Goal: Task Accomplishment & Management: Use online tool/utility

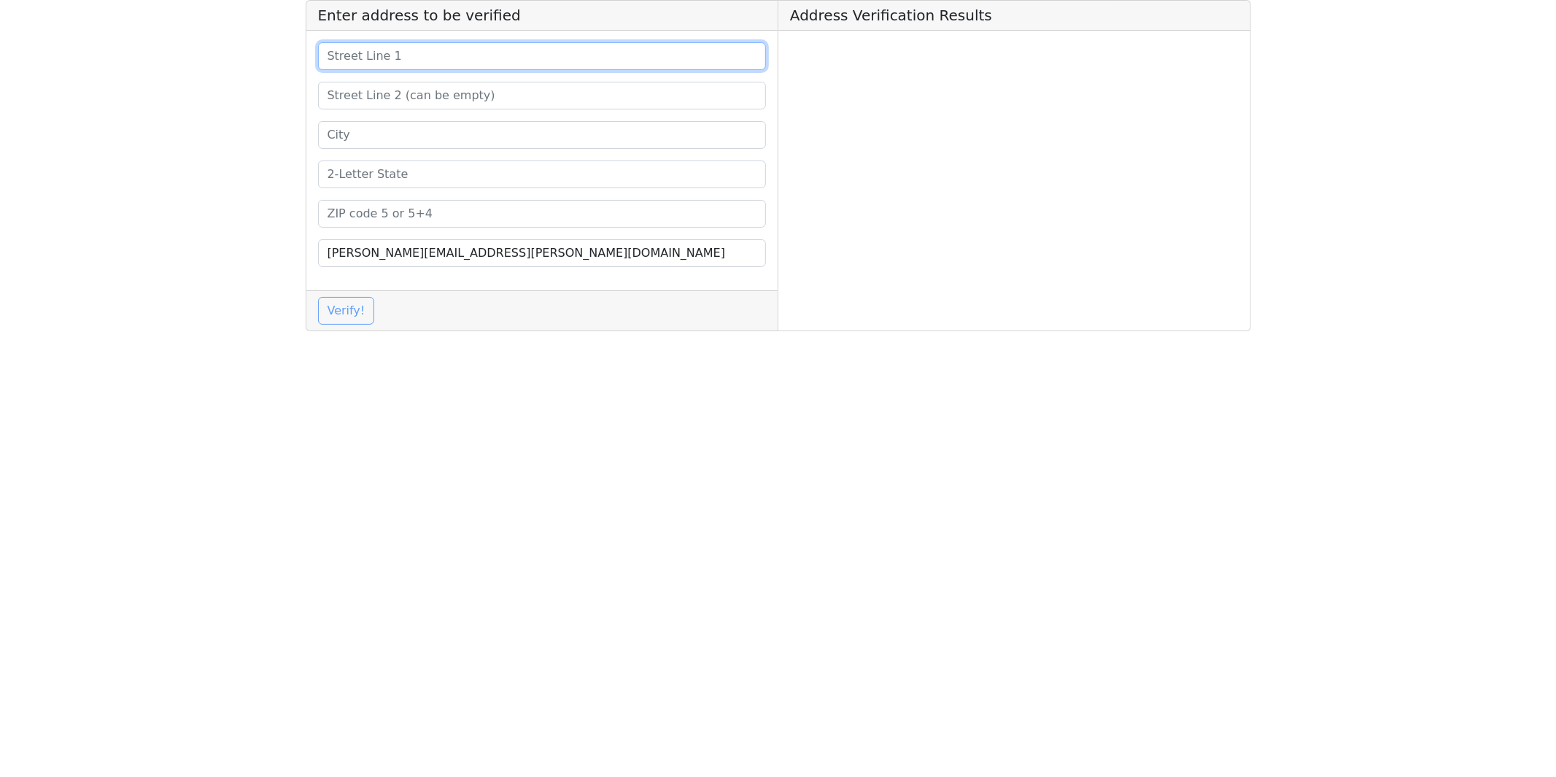
click at [477, 63] on input at bounding box center [542, 56] width 449 height 28
paste input "[STREET_ADDRESS]"
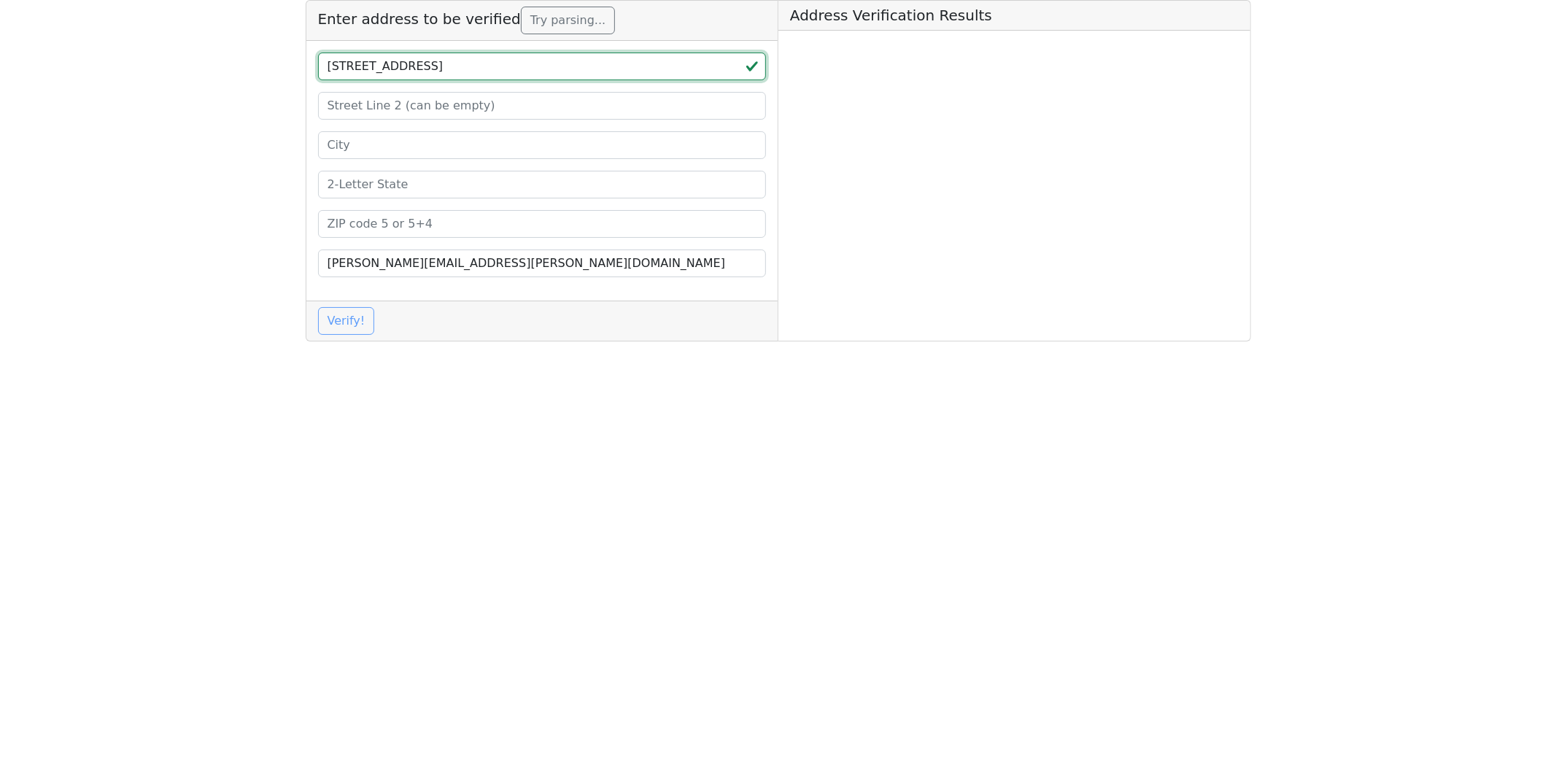
click at [505, 62] on input "[STREET_ADDRESS]" at bounding box center [542, 67] width 449 height 28
click at [505, 63] on input "[STREET_ADDRESS]" at bounding box center [542, 67] width 449 height 28
type input "[STREET_ADDRESS]"
paste input "78233"
click at [380, 214] on input at bounding box center [542, 224] width 449 height 28
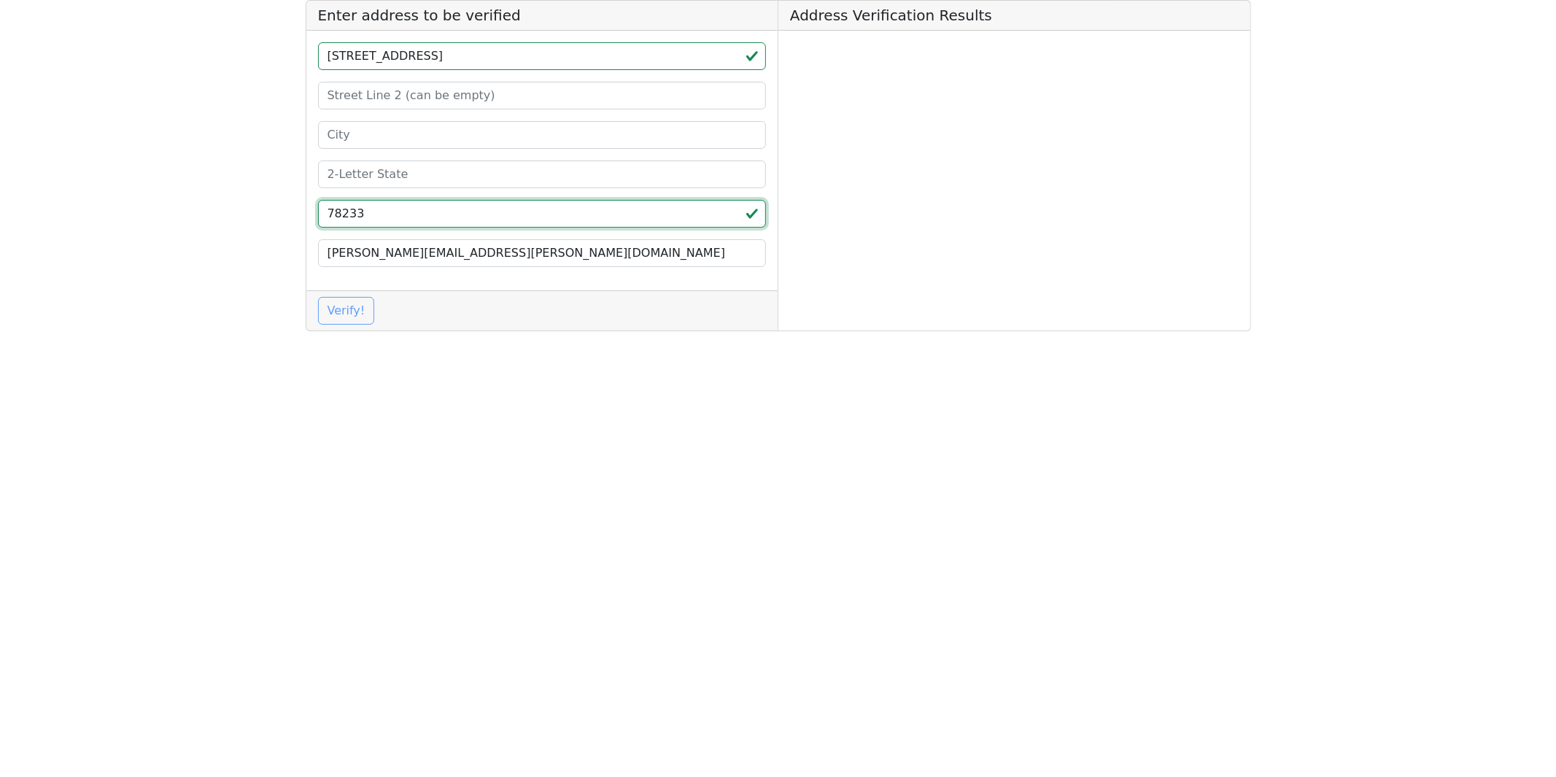
type input "78233"
click at [478, 61] on input "[STREET_ADDRESS]" at bounding box center [542, 56] width 449 height 28
type input "6465 FOREST BLF LIVE OAK,"
click at [400, 163] on input at bounding box center [542, 174] width 449 height 28
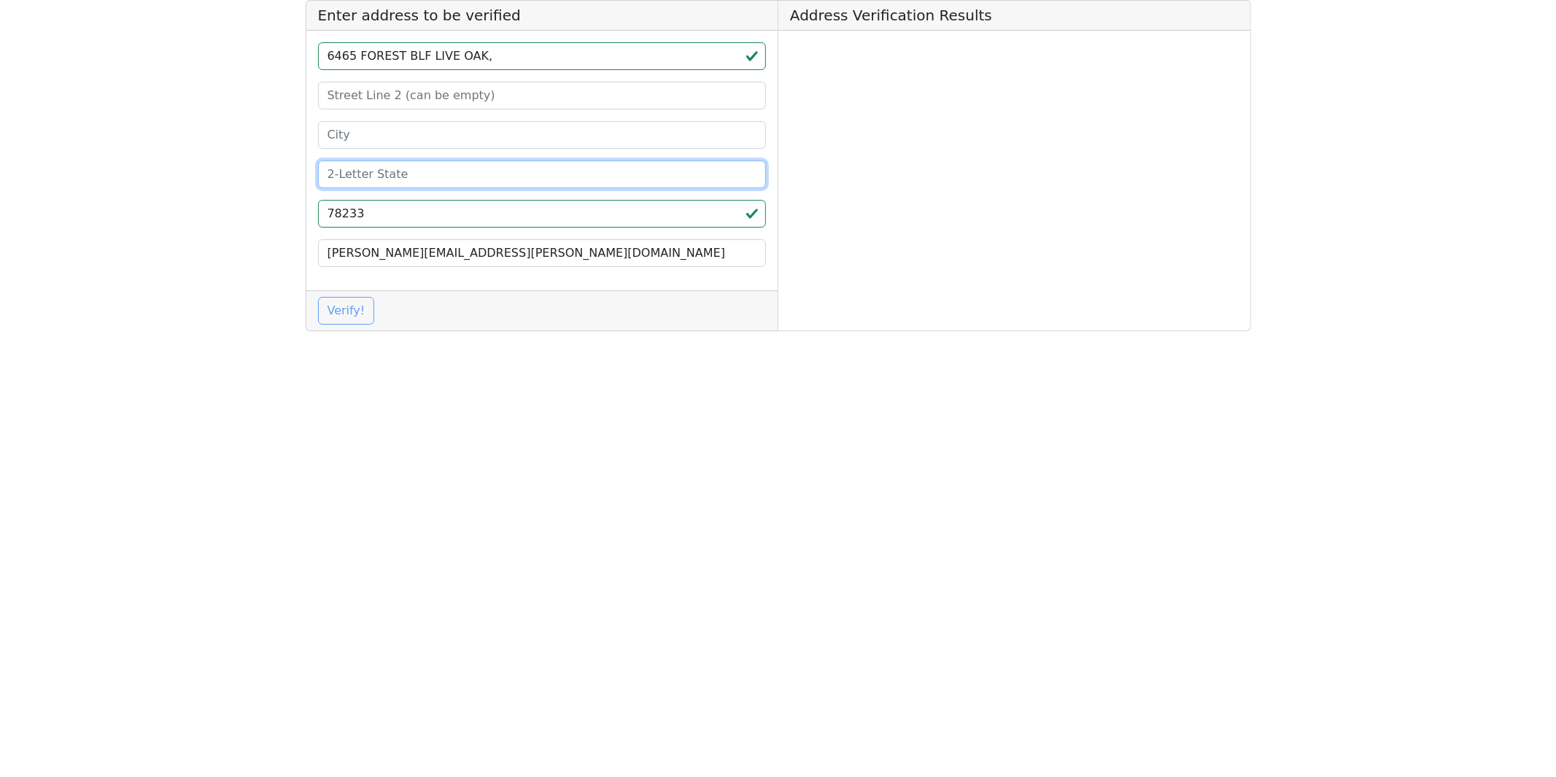
paste input "[GEOGRAPHIC_DATA]"
type input "[GEOGRAPHIC_DATA]"
click at [431, 57] on input "6465 FOREST BLF LIVE OAK," at bounding box center [542, 56] width 449 height 28
click at [431, 58] on input "6465 FOREST BLF LIVE OAK," at bounding box center [542, 56] width 449 height 28
click at [462, 59] on input "6465 FOREST BLF LIVE OAK," at bounding box center [542, 56] width 449 height 28
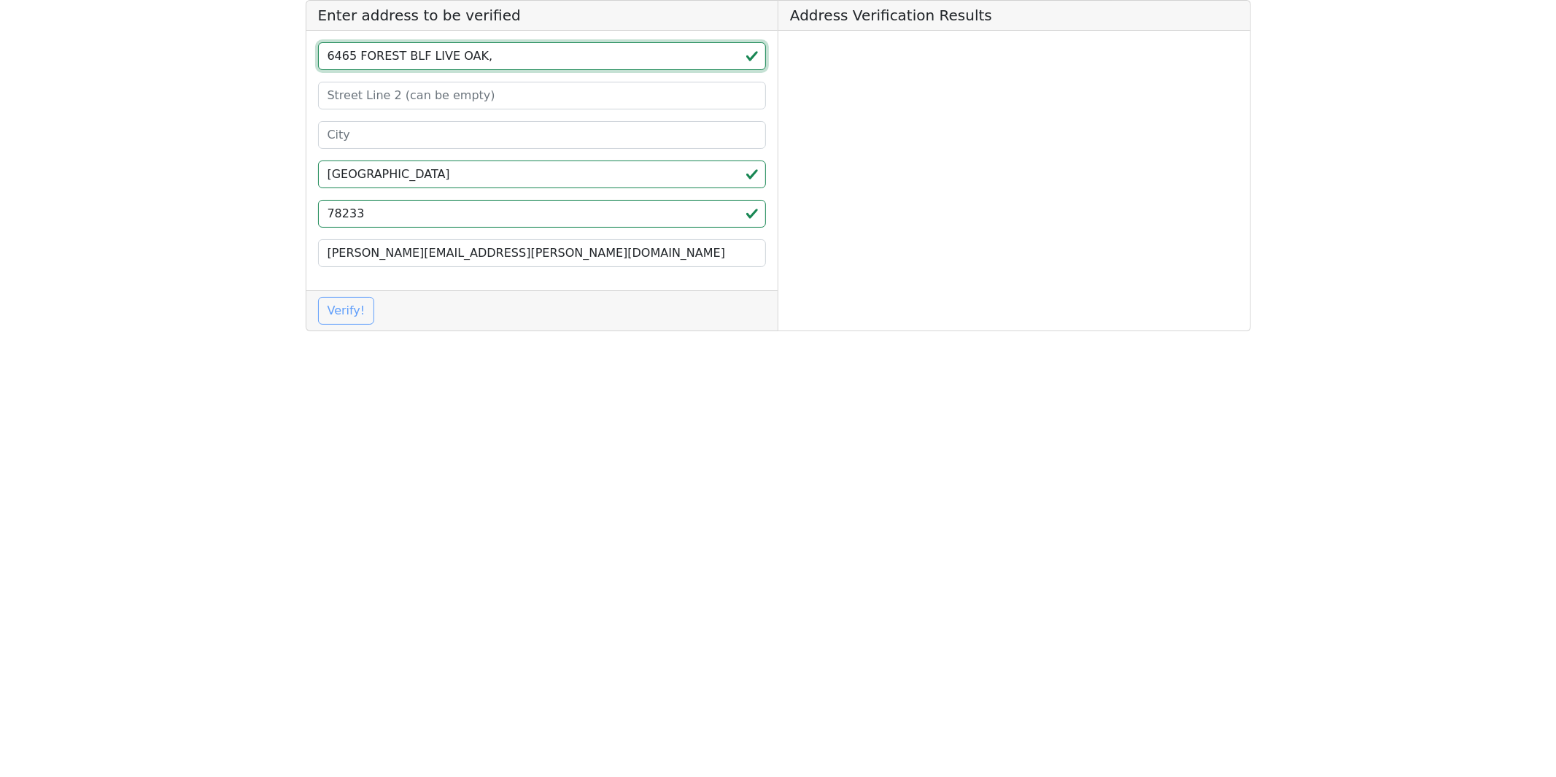
click at [419, 55] on input "6465 FOREST BLF LIVE OAK," at bounding box center [542, 56] width 449 height 28
click at [454, 57] on input "6465 FOREST BLF LIVE OAK," at bounding box center [542, 56] width 449 height 28
click at [439, 54] on input "[STREET_ADDRESS] ," at bounding box center [542, 56] width 449 height 28
type input "6465 FOREST BLF"
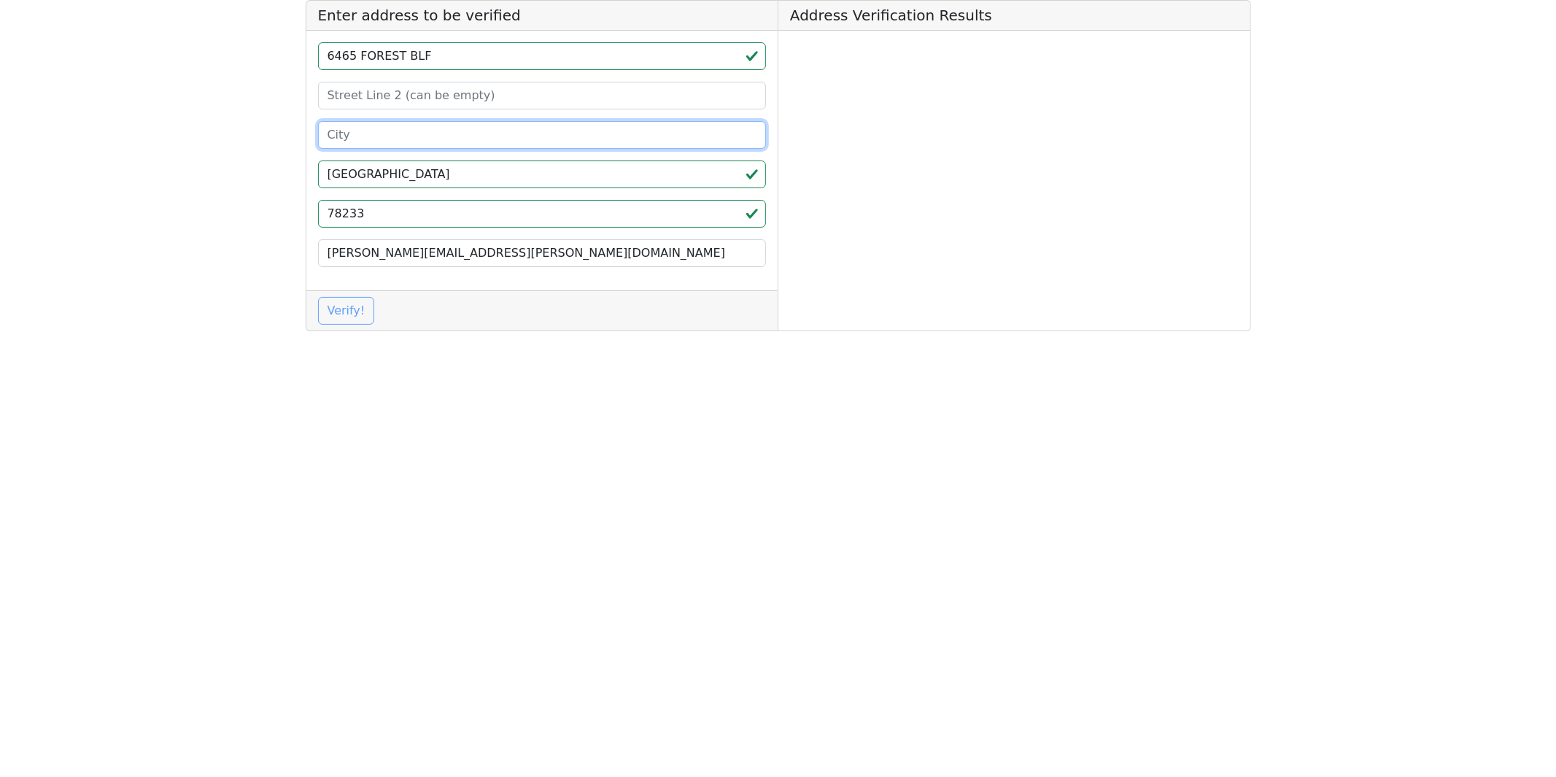
click at [374, 139] on input at bounding box center [542, 135] width 449 height 28
paste input "LIVE OAK"
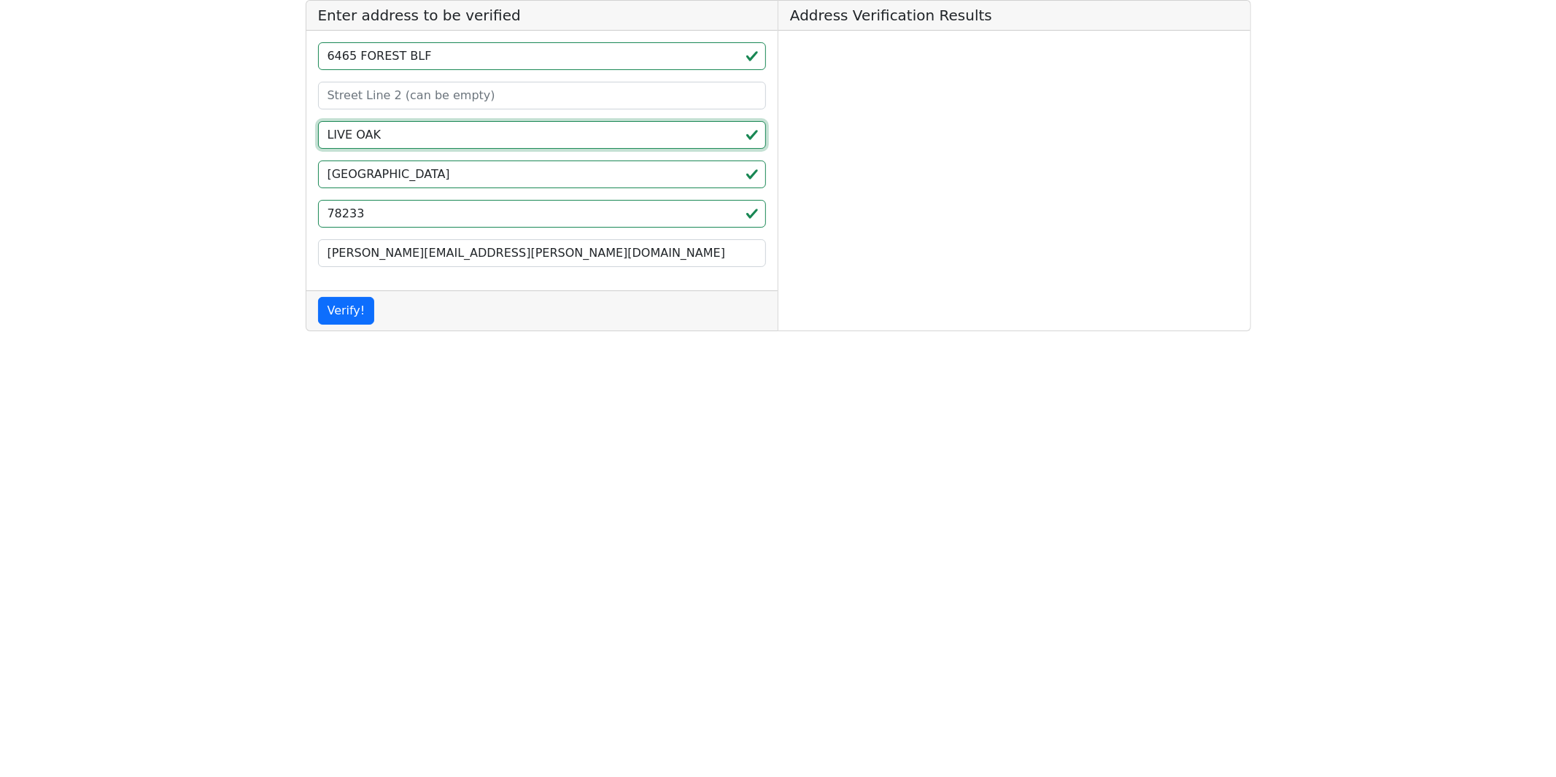
type input "LIVE OAK"
click at [348, 304] on button "Verify!" at bounding box center [346, 311] width 57 height 28
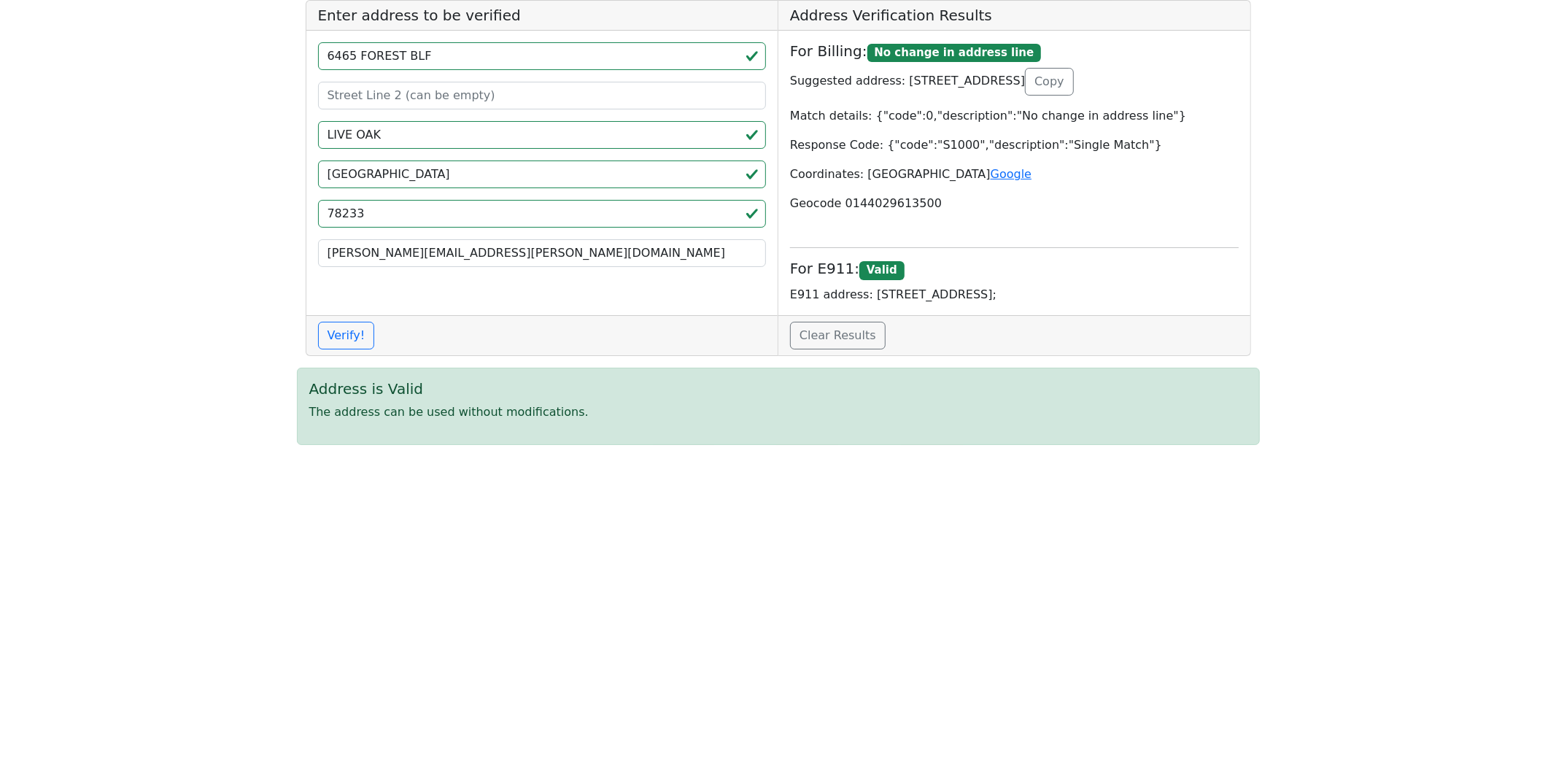
click at [881, 292] on p "E911 address: [STREET_ADDRESS];" at bounding box center [1014, 295] width 449 height 18
click at [1034, 290] on p "E911 address: [STREET_ADDRESS];" at bounding box center [1014, 295] width 449 height 18
copy p "[STREET_ADDRESS]"
click at [865, 292] on p "E911 address: [STREET_ADDRESS];" at bounding box center [1014, 295] width 449 height 18
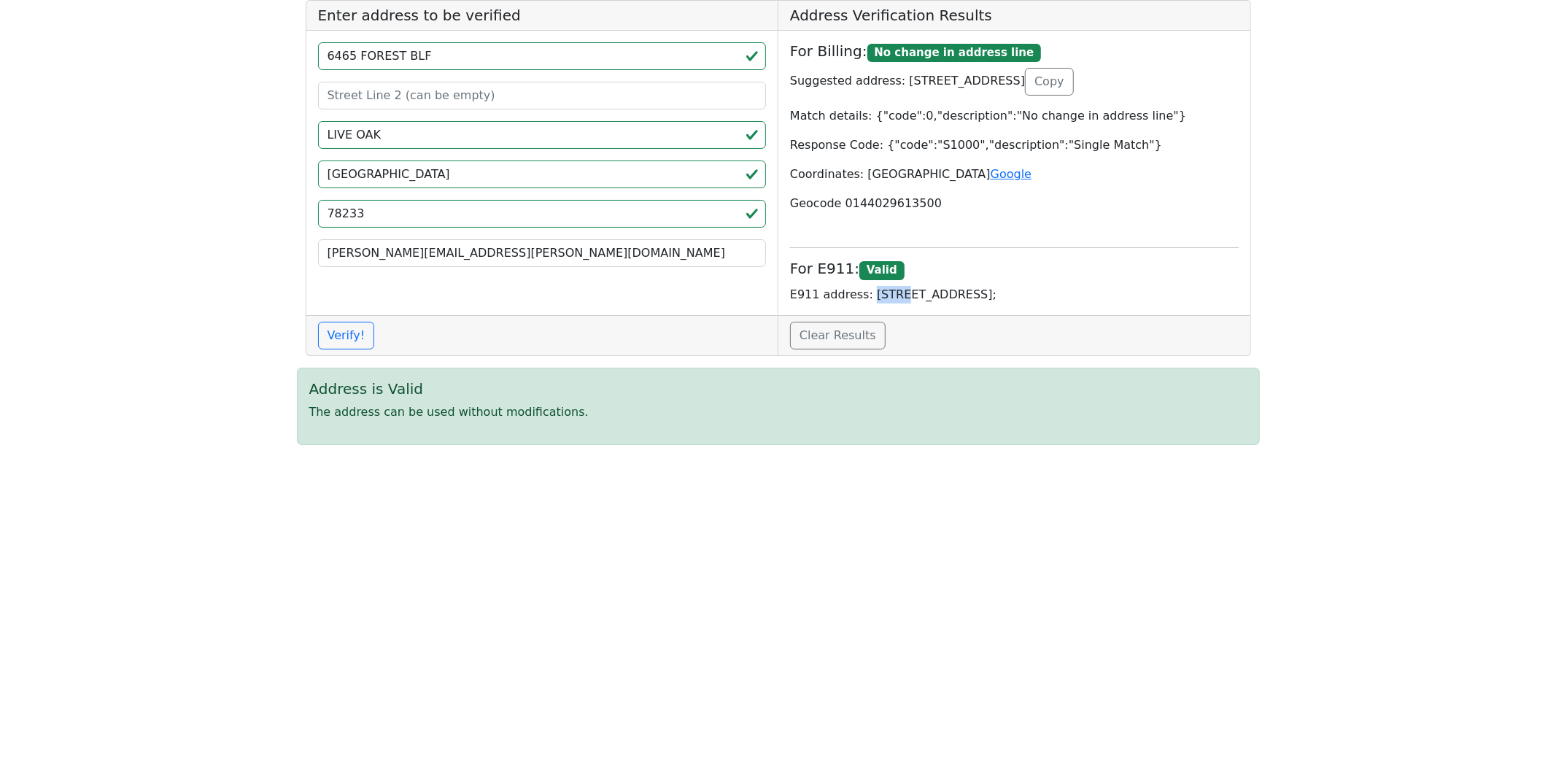
click at [865, 292] on p "E911 address: [STREET_ADDRESS];" at bounding box center [1014, 295] width 449 height 18
drag, startPoint x: 1054, startPoint y: 293, endPoint x: 1063, endPoint y: 311, distance: 19.6
click at [1054, 294] on p "E911 address: [STREET_ADDRESS];" at bounding box center [1014, 295] width 449 height 18
drag, startPoint x: 409, startPoint y: 56, endPoint x: 497, endPoint y: 69, distance: 89.1
click at [409, 57] on input "6465 FOREST BLF" at bounding box center [542, 56] width 449 height 28
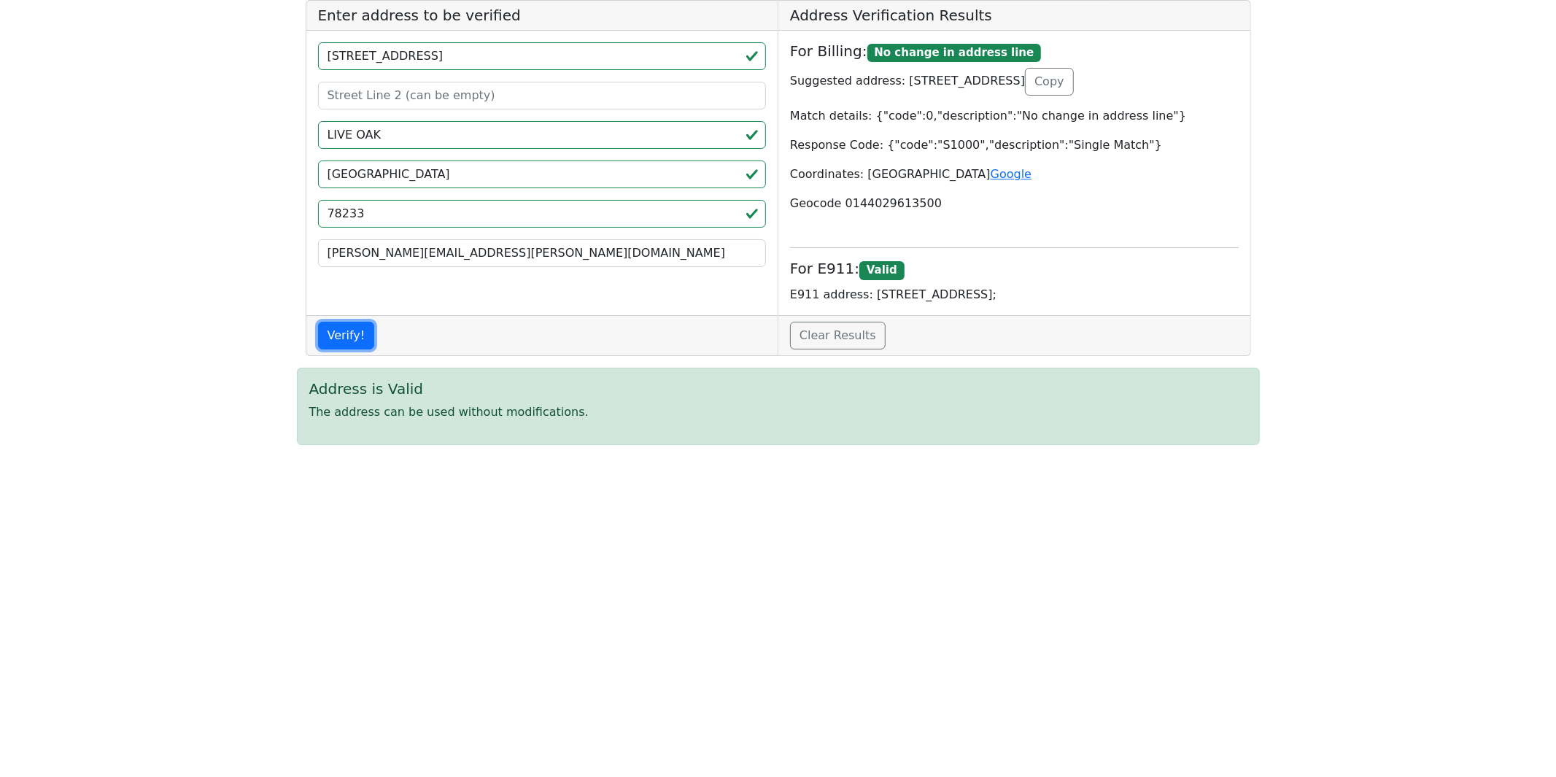
click at [358, 330] on button "Verify!" at bounding box center [346, 336] width 57 height 28
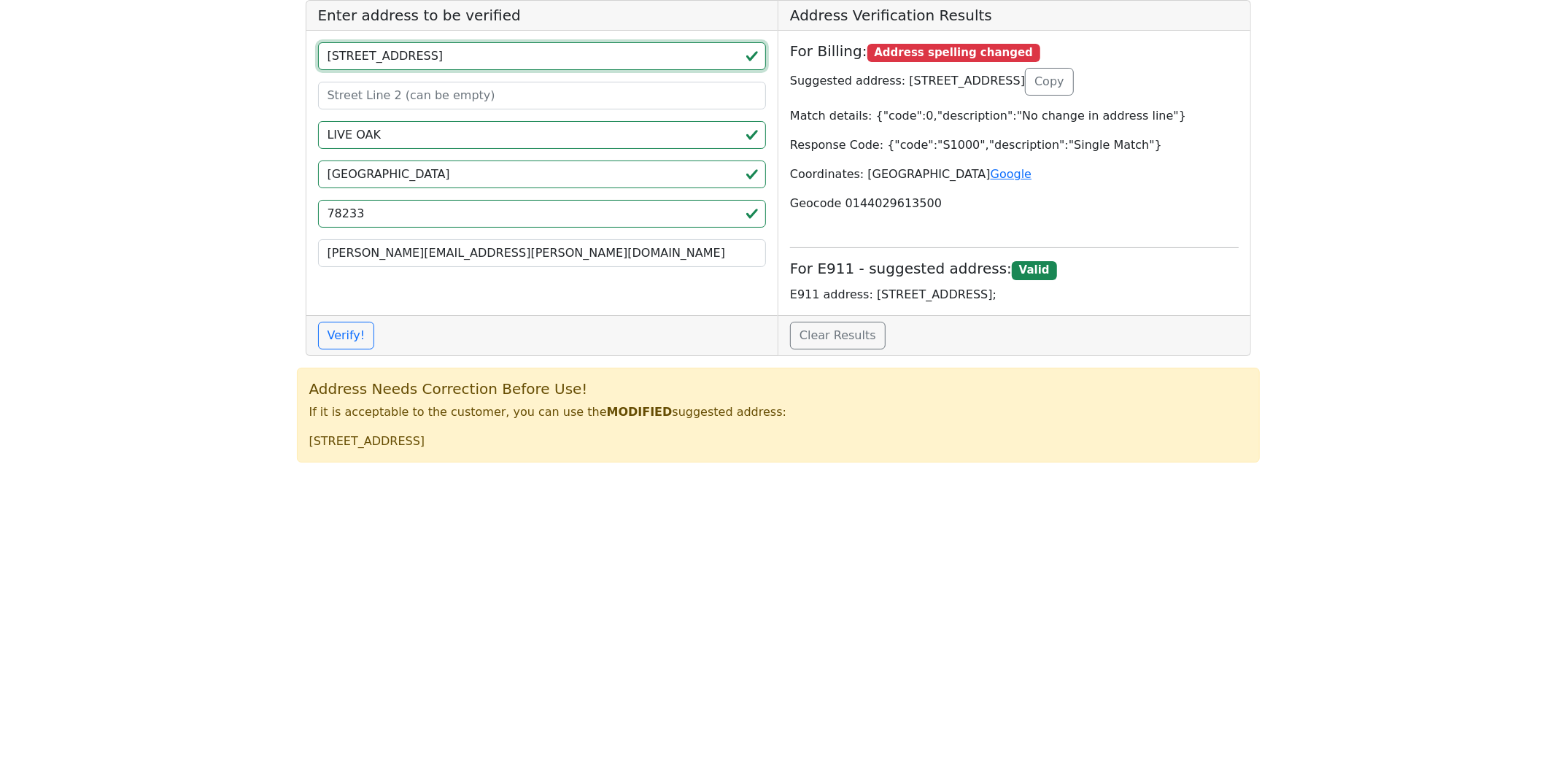
click at [425, 58] on input "[STREET_ADDRESS]" at bounding box center [542, 56] width 449 height 28
type input "6465 FOREST BLF"
click at [356, 323] on button "Verify!" at bounding box center [346, 336] width 57 height 28
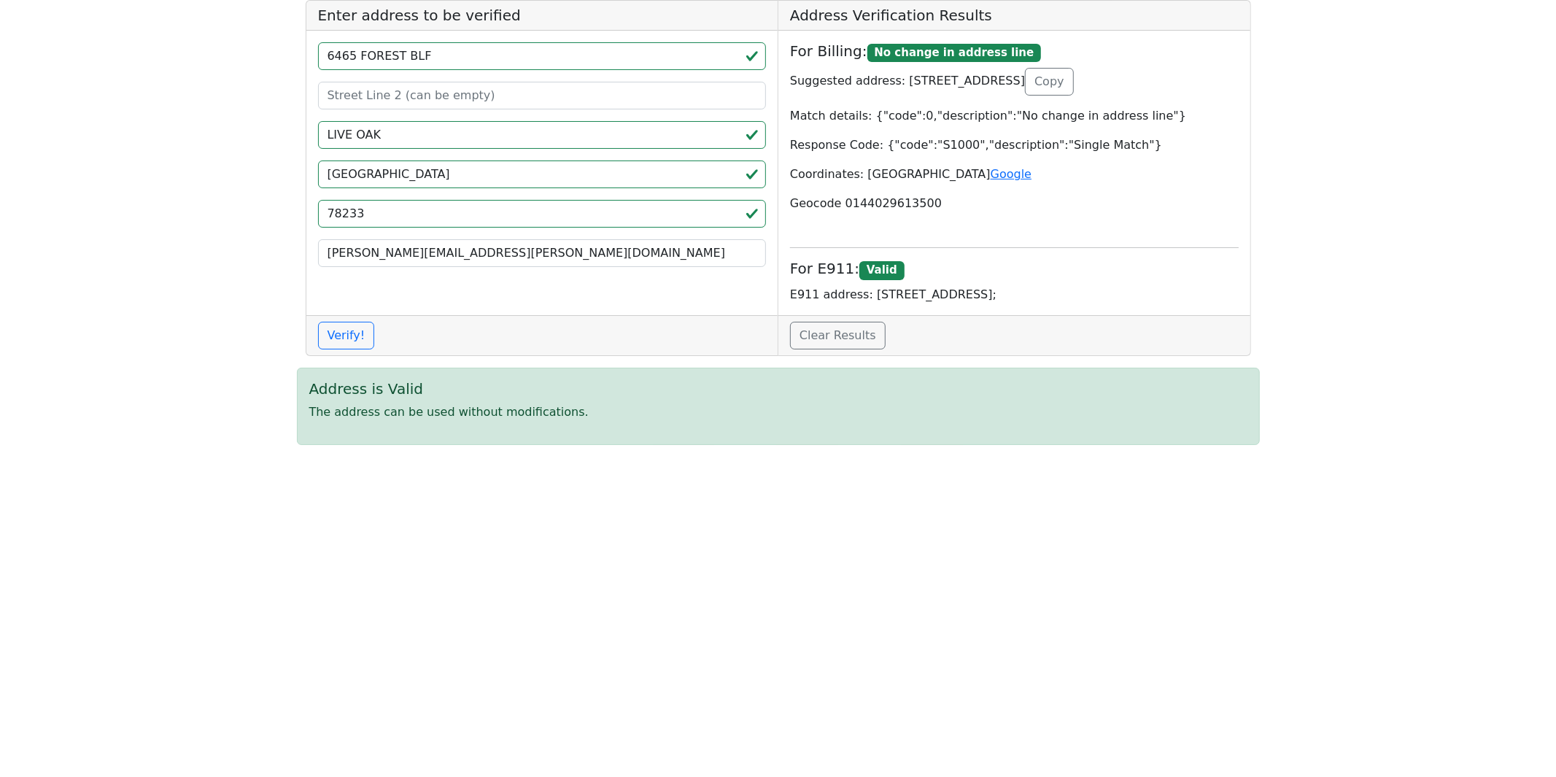
click at [872, 290] on p "E911 address: [STREET_ADDRESS];" at bounding box center [1014, 295] width 449 height 18
click at [1040, 292] on p "E911 address: [STREET_ADDRESS];" at bounding box center [1014, 295] width 449 height 18
copy p "[STREET_ADDRESS]"
